Goal: Information Seeking & Learning: Learn about a topic

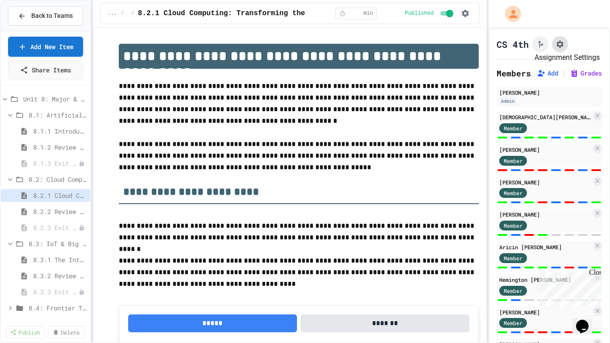
click at [561, 41] on icon "Assignment Settings" at bounding box center [560, 44] width 7 height 7
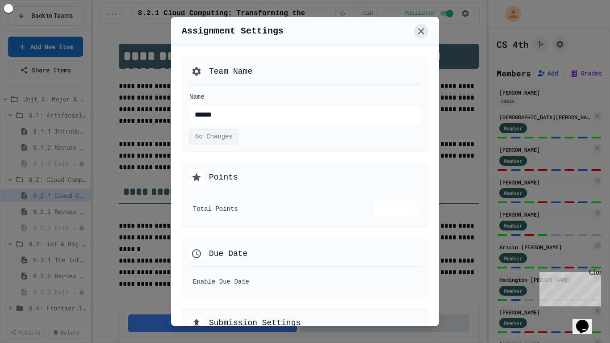
click at [423, 32] on icon at bounding box center [421, 31] width 11 height 11
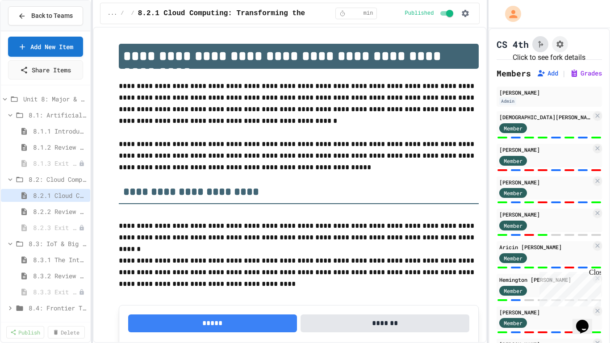
click at [540, 44] on icon "Click to see fork details" at bounding box center [540, 44] width 9 height 9
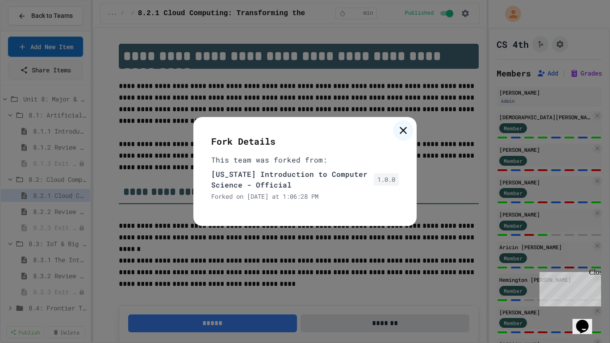
click at [403, 130] on icon at bounding box center [403, 130] width 7 height 7
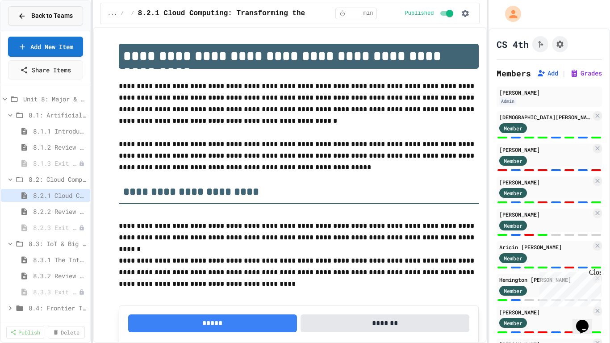
click at [38, 14] on span "Back to Teams" at bounding box center [52, 15] width 42 height 9
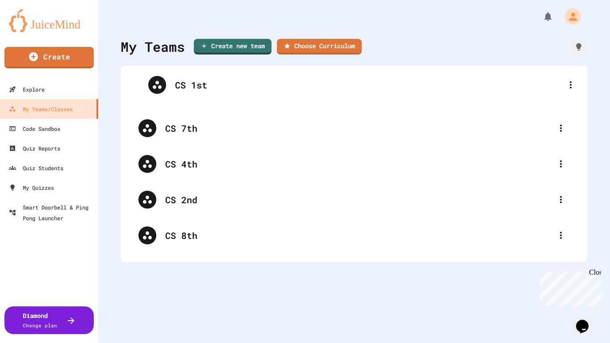
drag, startPoint x: 195, startPoint y: 123, endPoint x: 215, endPoint y: 82, distance: 45.9
click at [215, 82] on div "CS 7th CS 1st CS 4th CS 2nd CS 8th" at bounding box center [353, 164] width 449 height 179
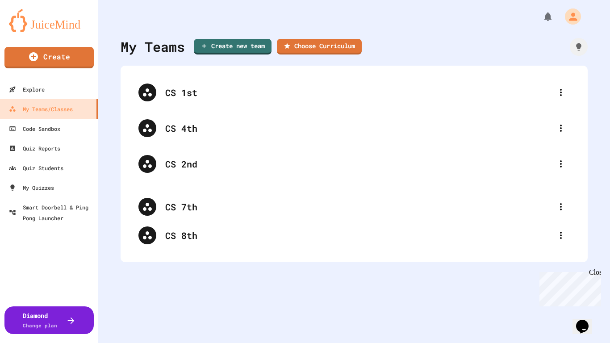
drag, startPoint x: 187, startPoint y: 129, endPoint x: 198, endPoint y: 213, distance: 85.1
click at [198, 213] on div "CS 1st CS 7th CS 4th CS 2nd CS 8th" at bounding box center [353, 164] width 449 height 179
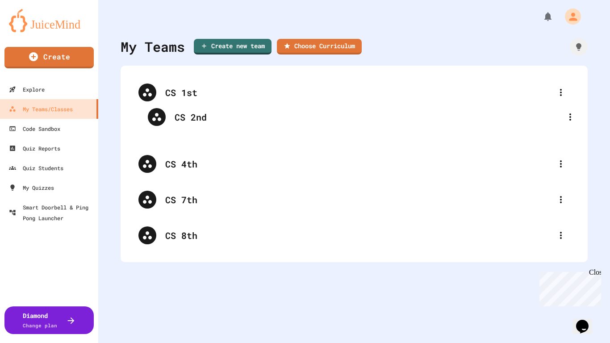
drag, startPoint x: 196, startPoint y: 158, endPoint x: 191, endPoint y: 115, distance: 43.2
click at [191, 115] on div "CS 1st CS 4th CS 2nd CS 7th CS 8th" at bounding box center [353, 164] width 449 height 179
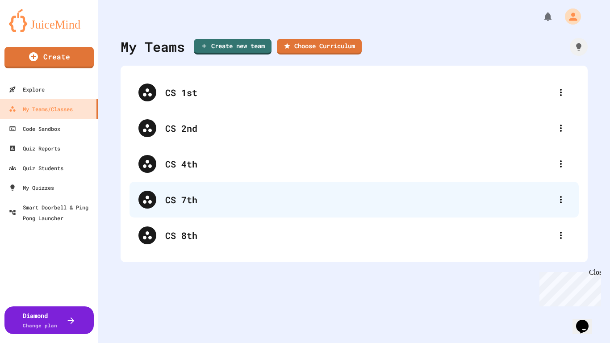
click at [188, 195] on div "CS 7th" at bounding box center [358, 199] width 387 height 13
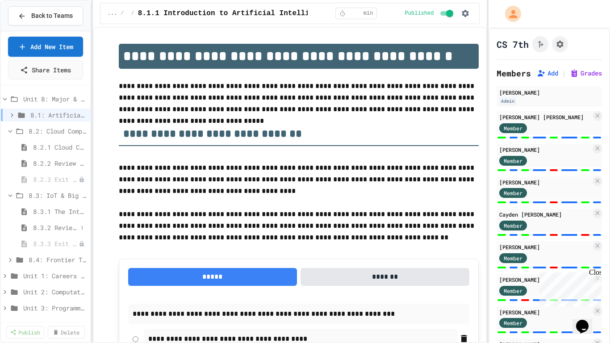
click at [67, 226] on span "8.3.2 Review - The Internet of Things and Big Data" at bounding box center [55, 227] width 45 height 9
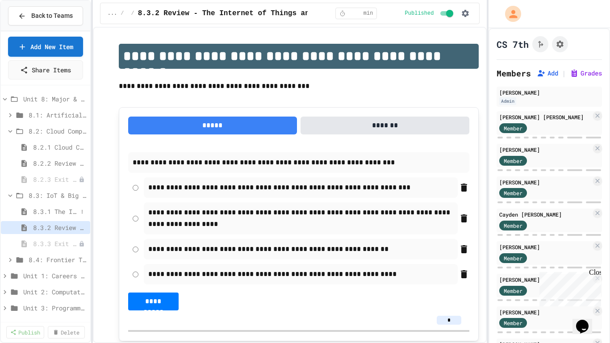
click at [67, 211] on span "8.3.1 The Internet of Things and Big Data: Our Connected Digital World" at bounding box center [55, 211] width 45 height 9
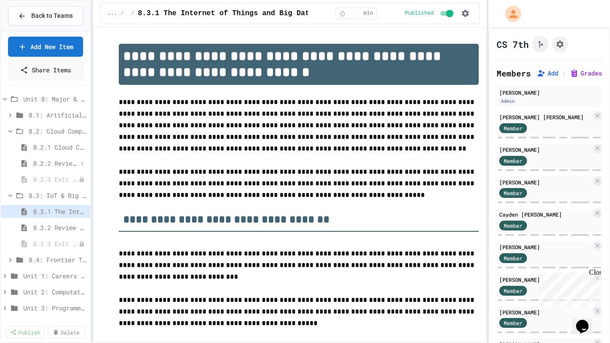
click at [63, 160] on span "8.2.2 Review - Cloud Computing" at bounding box center [55, 163] width 45 height 9
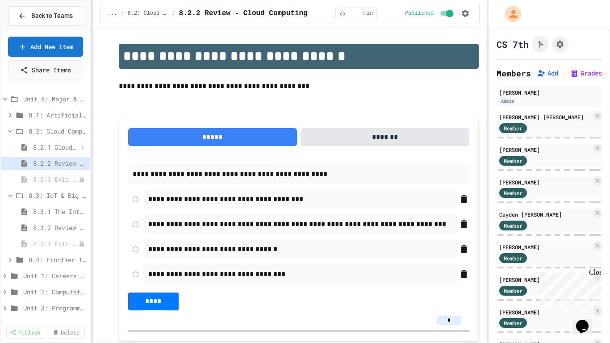
click at [61, 143] on span "8.2.1 Cloud Computing: Transforming the Digital World" at bounding box center [55, 146] width 45 height 9
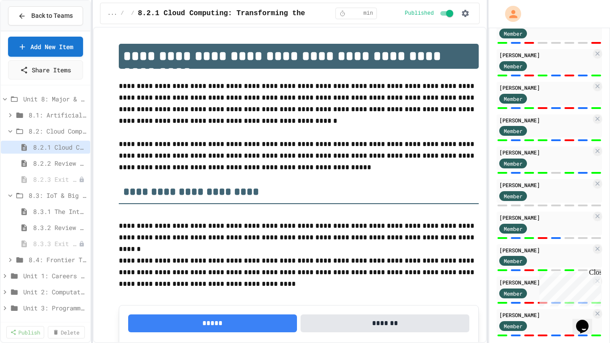
scroll to position [627, 0]
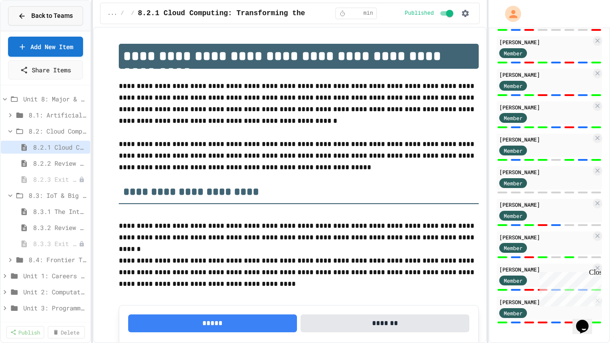
click at [49, 13] on span "Back to Teams" at bounding box center [52, 15] width 42 height 9
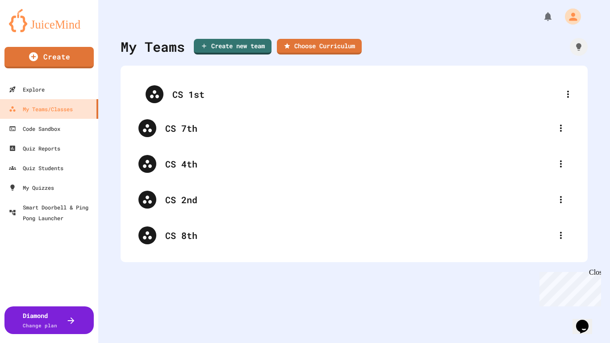
drag, startPoint x: 181, startPoint y: 130, endPoint x: 188, endPoint y: 95, distance: 35.9
click at [188, 95] on div "CS 7th CS 1st CS 4th CS 2nd CS 8th" at bounding box center [353, 164] width 449 height 179
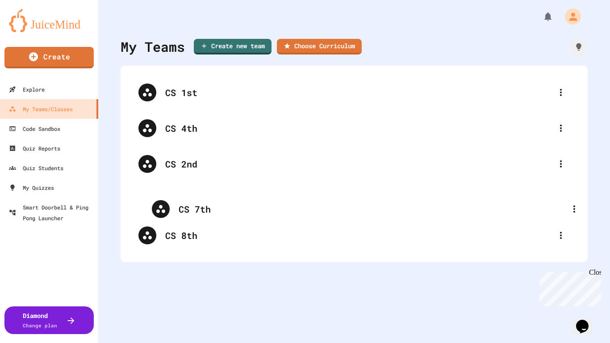
drag, startPoint x: 187, startPoint y: 128, endPoint x: 201, endPoint y: 213, distance: 86.9
click at [201, 213] on div "CS 1st CS 7th CS 4th CS 2nd CS 8th" at bounding box center [353, 164] width 449 height 179
drag, startPoint x: 186, startPoint y: 165, endPoint x: 200, endPoint y: 123, distance: 43.6
click at [200, 123] on div "CS 1st CS 4th CS 2nd CS 7th CS 8th" at bounding box center [353, 164] width 449 height 179
click at [597, 272] on div "Close" at bounding box center [594, 273] width 11 height 11
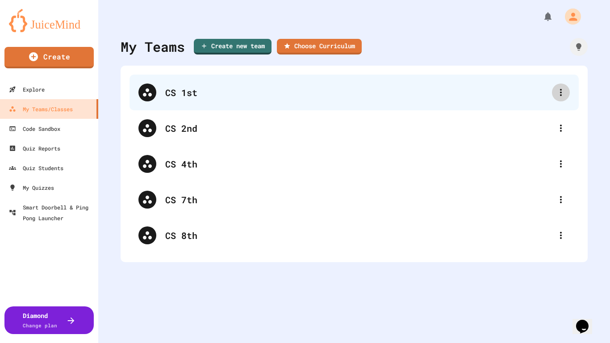
click at [564, 88] on icon at bounding box center [561, 92] width 11 height 11
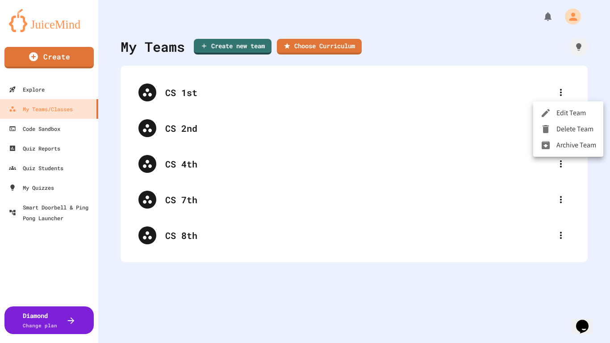
click at [532, 87] on div at bounding box center [305, 171] width 610 height 343
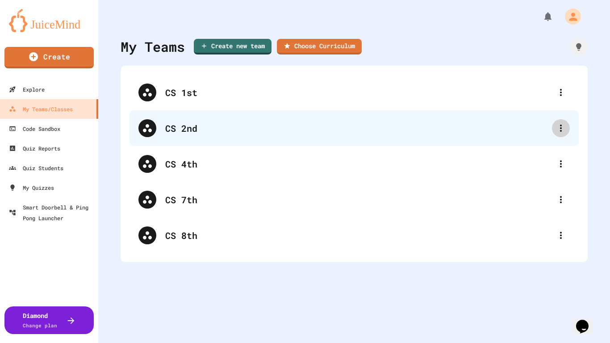
click at [561, 125] on icon at bounding box center [561, 128] width 11 height 11
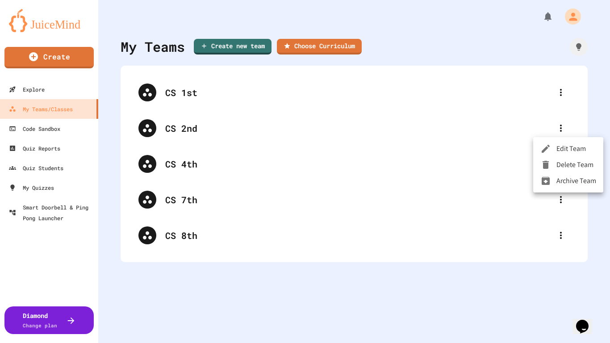
click at [485, 119] on div at bounding box center [305, 171] width 610 height 343
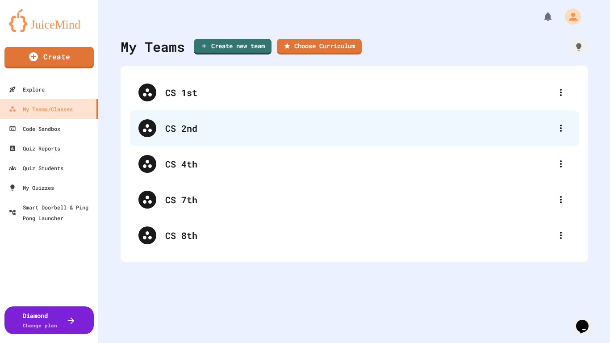
click at [257, 138] on div "CS 2nd" at bounding box center [353, 128] width 449 height 36
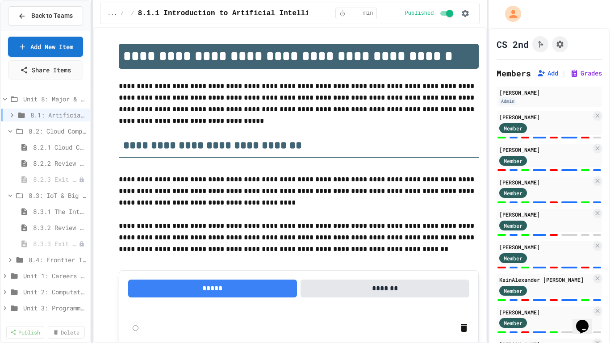
click at [42, 13] on span "Back to Teams" at bounding box center [52, 15] width 42 height 9
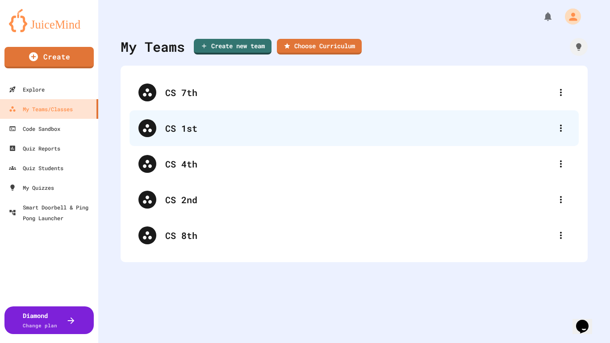
click at [191, 128] on div "CS 1st" at bounding box center [358, 127] width 387 height 13
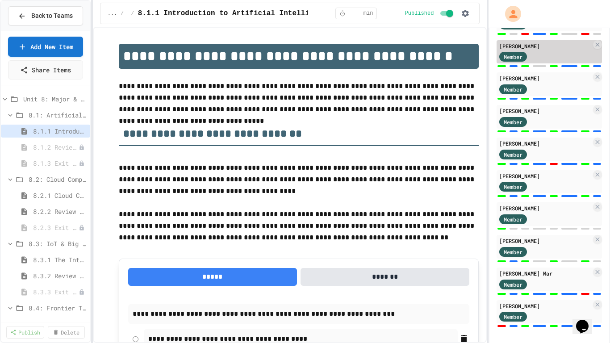
scroll to position [140, 0]
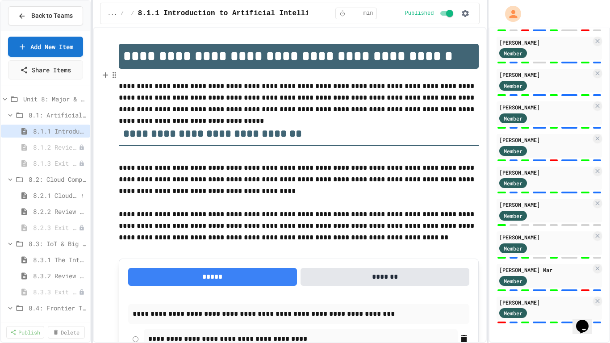
click at [56, 194] on span "8.2.1 Cloud Computing: Transforming the Digital World" at bounding box center [55, 195] width 45 height 9
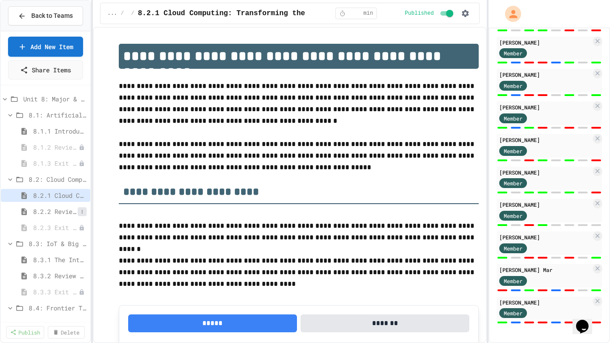
click at [78, 210] on button at bounding box center [82, 211] width 9 height 9
click at [51, 208] on div at bounding box center [305, 171] width 610 height 343
click at [54, 212] on span "8.2.2 Review - Cloud Computing" at bounding box center [55, 211] width 45 height 9
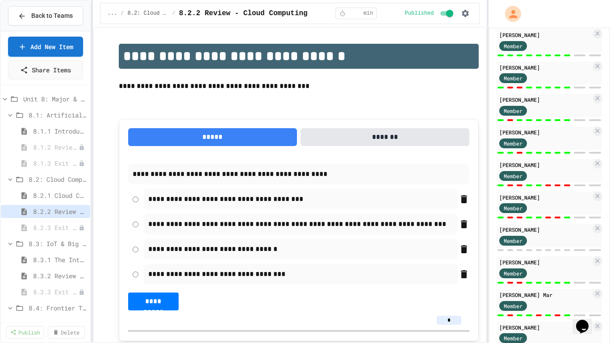
scroll to position [140, 0]
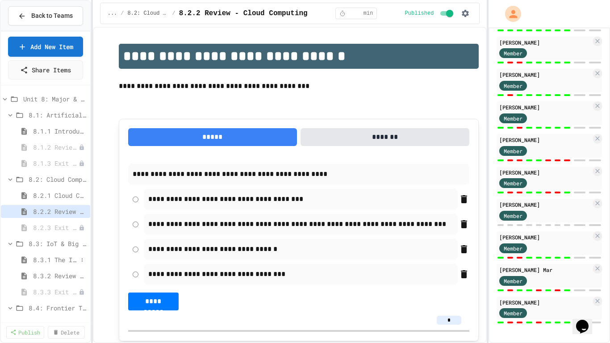
click at [54, 259] on span "8.3.1 The Internet of Things and Big Data: Our Connected Digital World" at bounding box center [55, 259] width 45 height 9
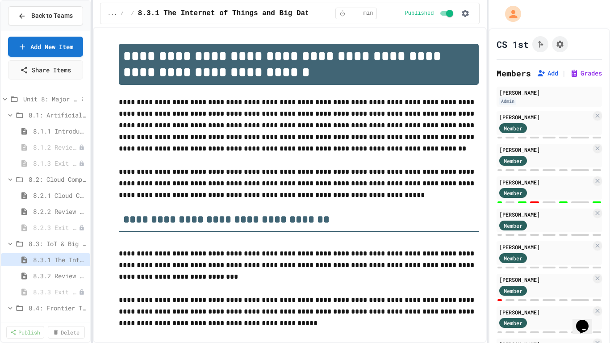
click at [49, 100] on span "Unit 8: Major & Emerging Technologies" at bounding box center [50, 98] width 54 height 9
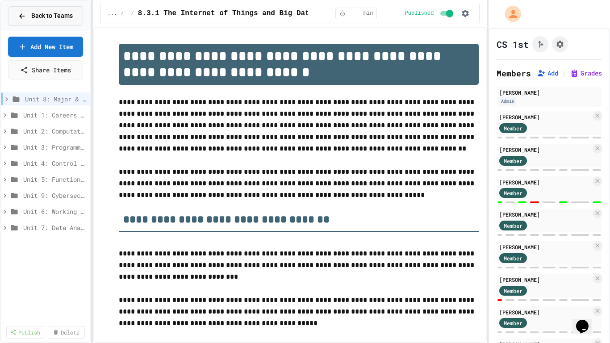
click at [43, 12] on span "Back to Teams" at bounding box center [52, 15] width 42 height 9
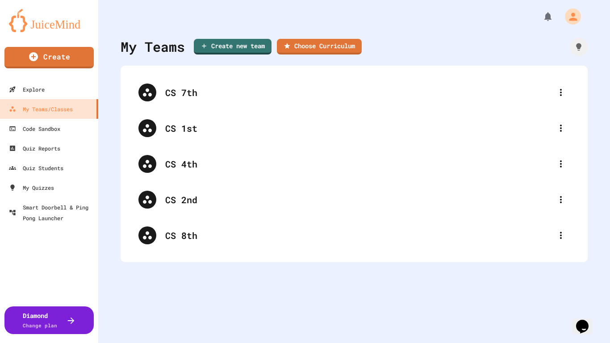
drag, startPoint x: 167, startPoint y: 126, endPoint x: 180, endPoint y: 106, distance: 23.9
click at [180, 106] on div "CS 7th CS 1st CS 4th CS 2nd CS 8th" at bounding box center [353, 164] width 449 height 179
drag, startPoint x: 181, startPoint y: 122, endPoint x: 192, endPoint y: 68, distance: 55.4
click at [192, 68] on div "CS 7th CS 1st CS 4th CS 2nd CS 8th" at bounding box center [354, 164] width 467 height 196
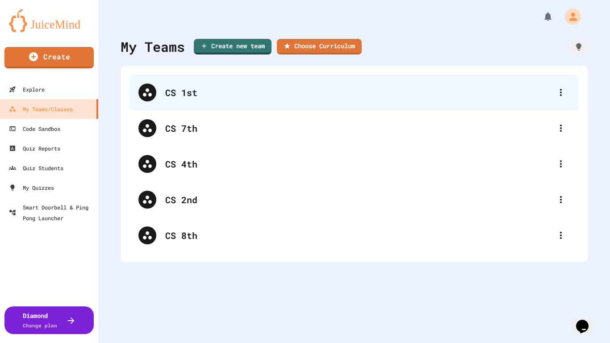
click at [146, 85] on div at bounding box center [147, 93] width 18 height 18
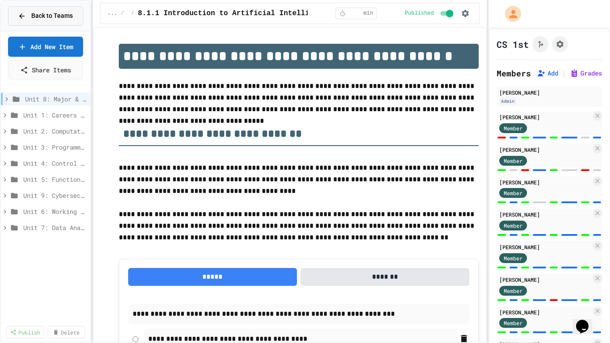
click at [48, 16] on span "Back to Teams" at bounding box center [52, 15] width 42 height 9
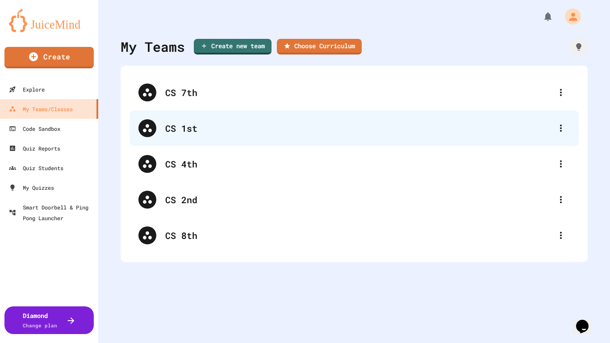
click at [183, 127] on div "CS 1st" at bounding box center [358, 127] width 387 height 13
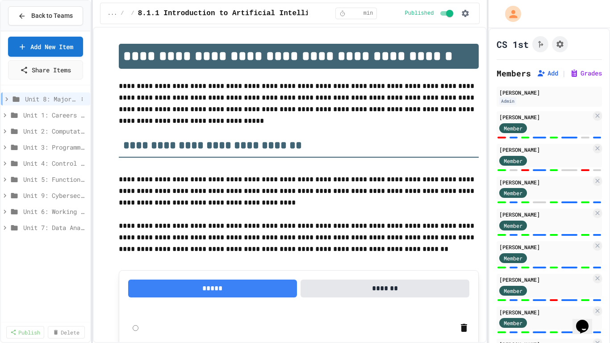
click at [64, 99] on span "Unit 8: Major & Emerging Technologies" at bounding box center [51, 98] width 53 height 9
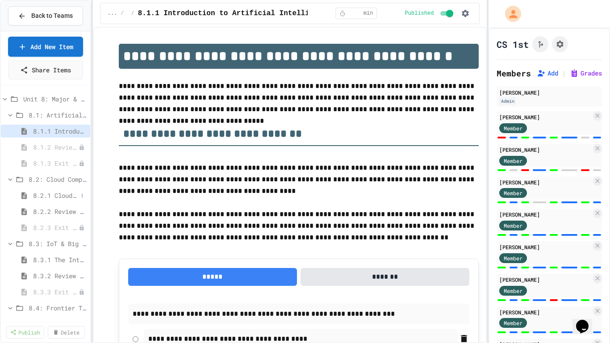
click at [70, 193] on span "8.2.1 Cloud Computing: Transforming the Digital World" at bounding box center [55, 195] width 45 height 9
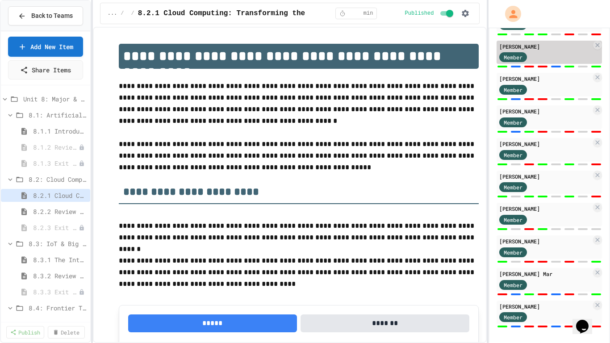
scroll to position [140, 0]
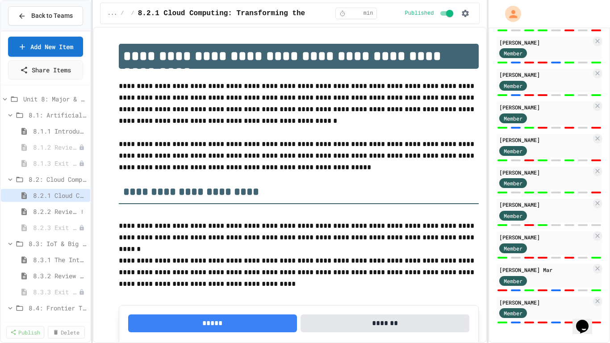
click at [53, 208] on span "8.2.2 Review - Cloud Computing" at bounding box center [55, 211] width 45 height 9
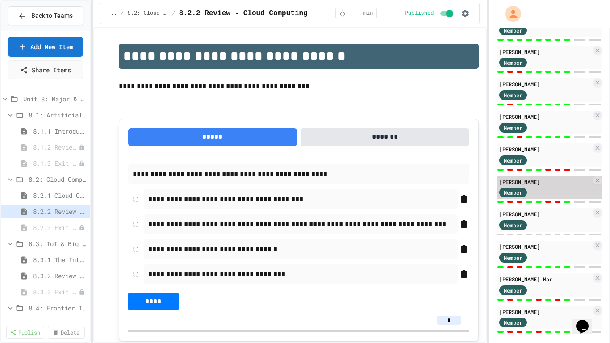
scroll to position [140, 0]
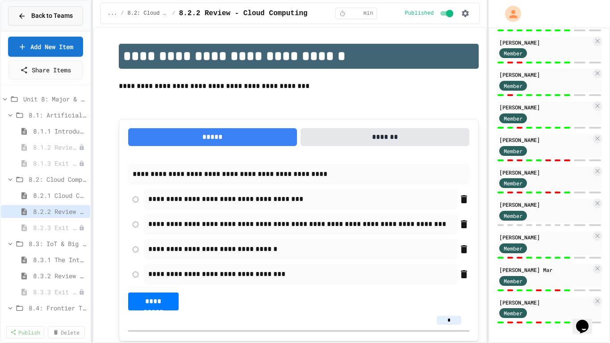
click at [42, 12] on span "Back to Teams" at bounding box center [52, 15] width 42 height 9
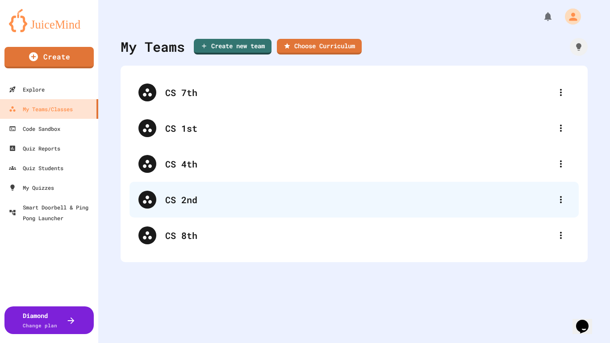
click at [195, 196] on div "CS 2nd" at bounding box center [358, 199] width 387 height 13
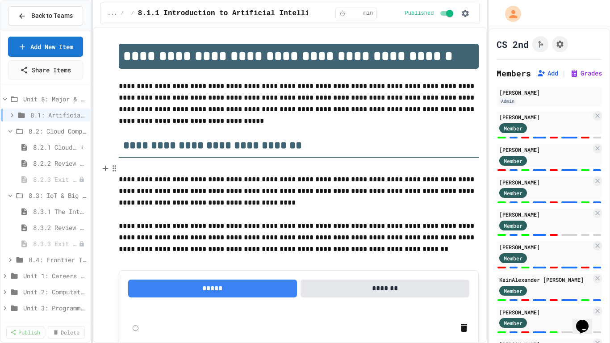
click at [72, 147] on span "8.2.1 Cloud Computing: Transforming the Digital World" at bounding box center [55, 146] width 45 height 9
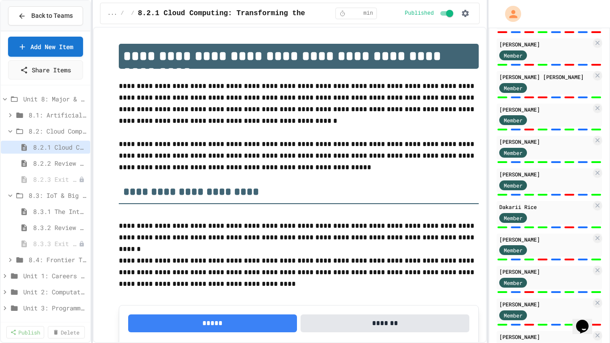
scroll to position [660, 0]
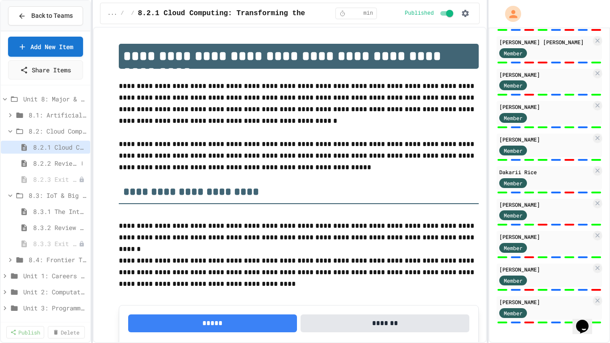
click at [68, 162] on span "8.2.2 Review - Cloud Computing" at bounding box center [55, 163] width 45 height 9
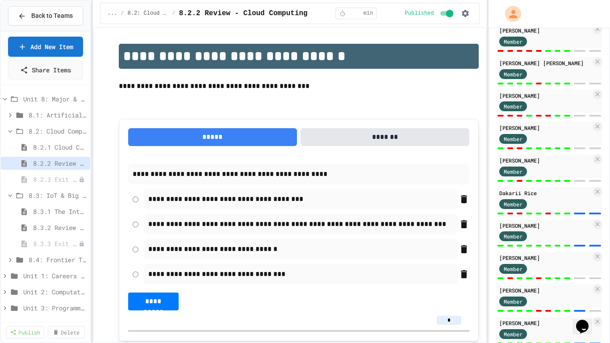
scroll to position [660, 0]
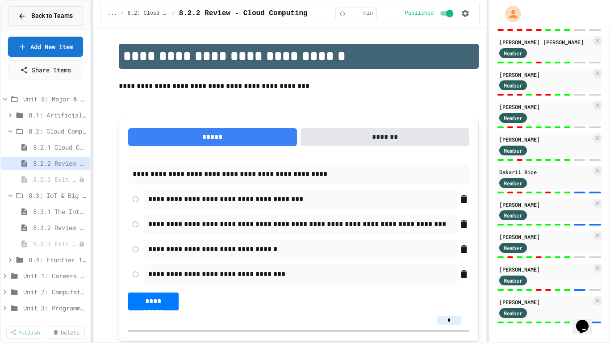
click at [64, 13] on span "Back to Teams" at bounding box center [52, 15] width 42 height 9
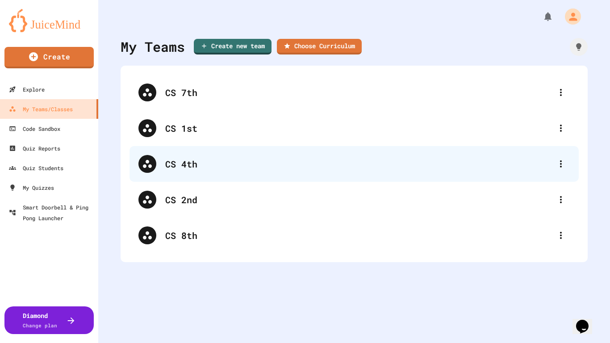
click at [188, 167] on div "CS 4th" at bounding box center [358, 163] width 387 height 13
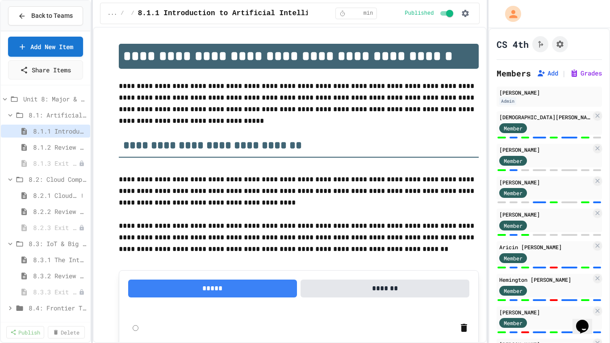
click at [70, 194] on span "8.2.1 Cloud Computing: Transforming the Digital World" at bounding box center [55, 195] width 45 height 9
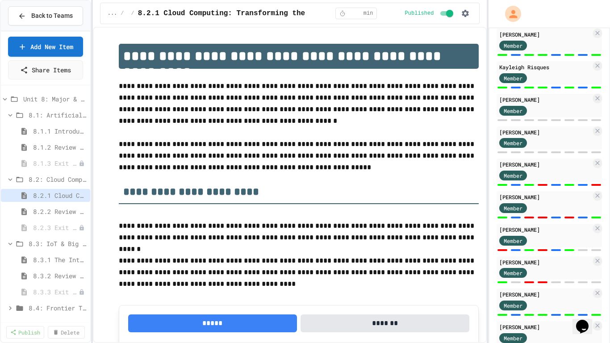
scroll to position [627, 0]
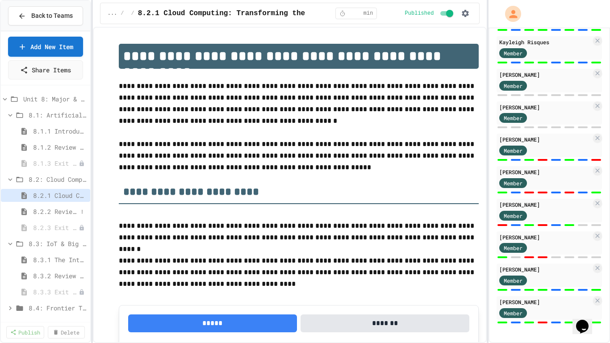
click at [51, 211] on span "8.2.2 Review - Cloud Computing" at bounding box center [55, 211] width 45 height 9
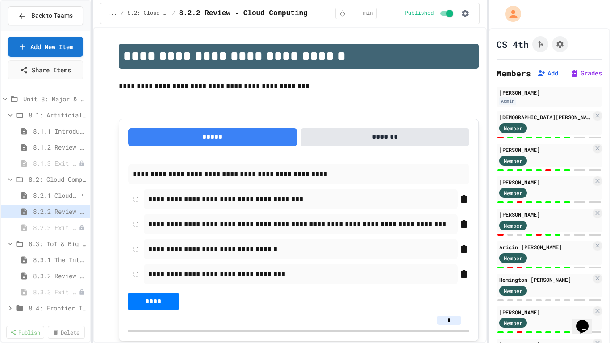
click at [70, 196] on span "8.2.1 Cloud Computing: Transforming the Digital World" at bounding box center [55, 195] width 45 height 9
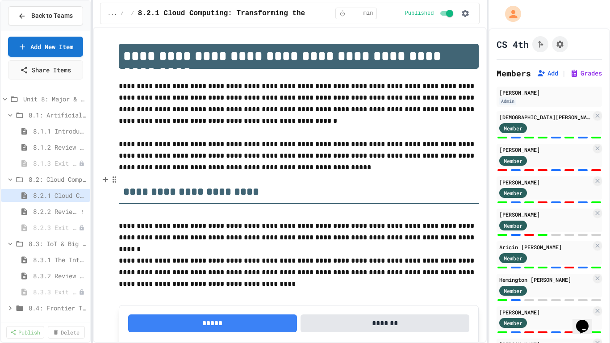
click at [67, 213] on span "8.2.2 Review - Cloud Computing" at bounding box center [55, 211] width 45 height 9
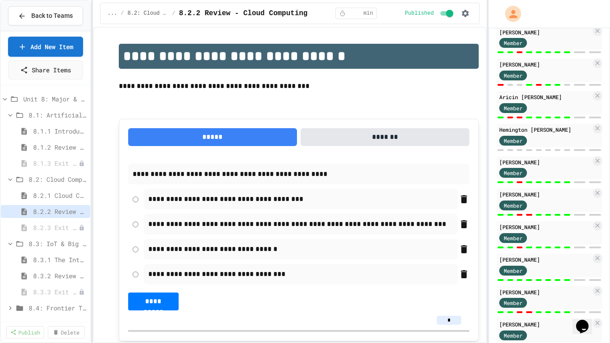
scroll to position [36, 0]
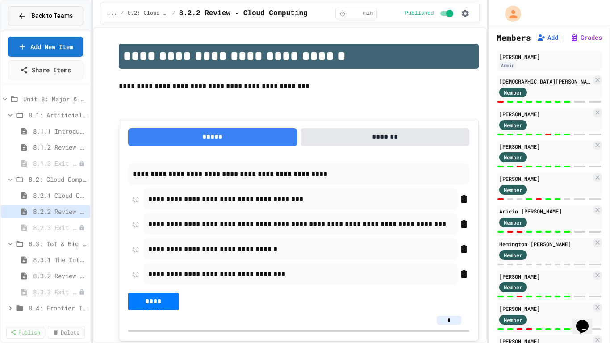
click at [46, 21] on button "Back to Teams" at bounding box center [45, 15] width 75 height 19
